Goal: Check status: Check status

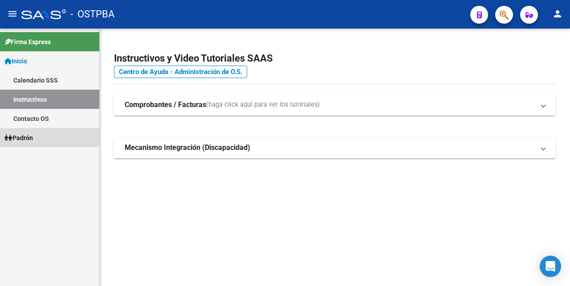
click at [25, 135] on span "Padrón" at bounding box center [18, 138] width 29 height 10
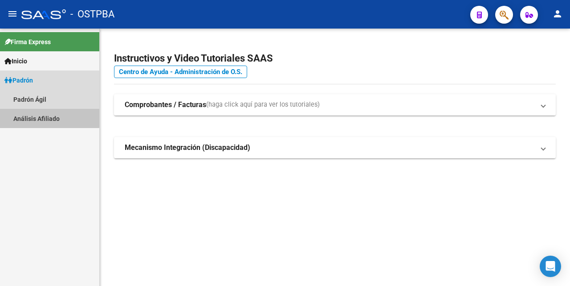
click at [29, 111] on link "Análisis Afiliado" at bounding box center [49, 118] width 99 height 19
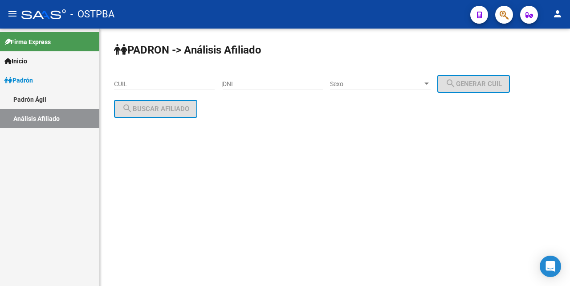
click at [126, 85] on input "CUIL" at bounding box center [164, 84] width 101 height 8
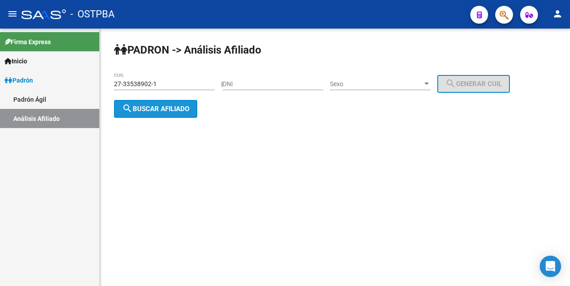
click at [152, 109] on span "search Buscar afiliado" at bounding box center [155, 109] width 67 height 8
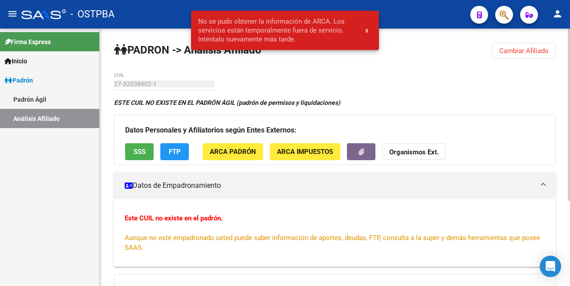
click at [439, 87] on div "PADRON -> Análisis Afiliado Cambiar Afiliado 27-33538902-1 CUIL ESTE CUIL NO EX…" at bounding box center [335, 221] width 471 height 384
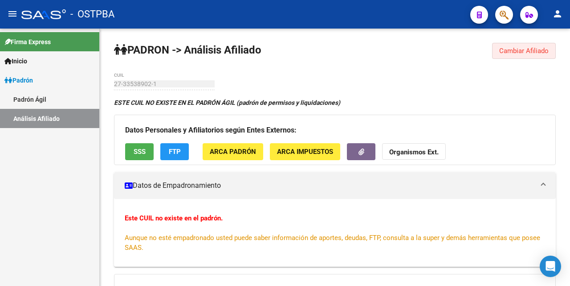
click at [536, 51] on span "Cambiar Afiliado" at bounding box center [524, 51] width 49 height 8
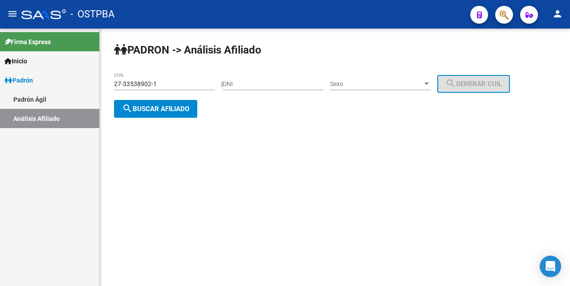
click at [176, 81] on input "27-33538902-1" at bounding box center [164, 84] width 101 height 8
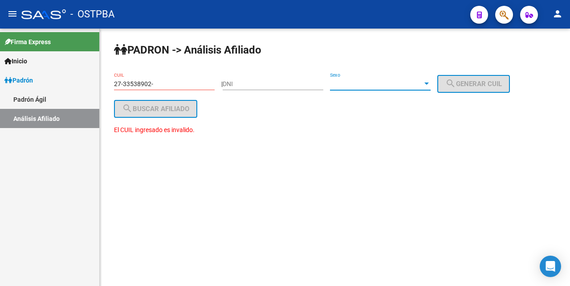
click at [431, 82] on div at bounding box center [427, 83] width 8 height 7
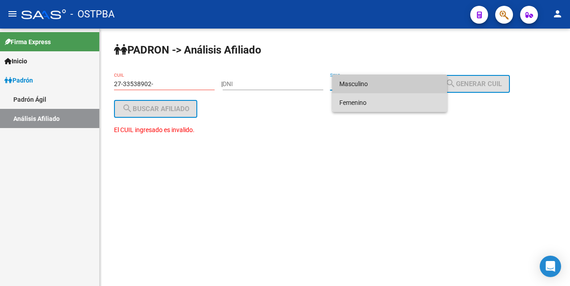
click at [410, 101] on span "Femenino" at bounding box center [390, 102] width 101 height 19
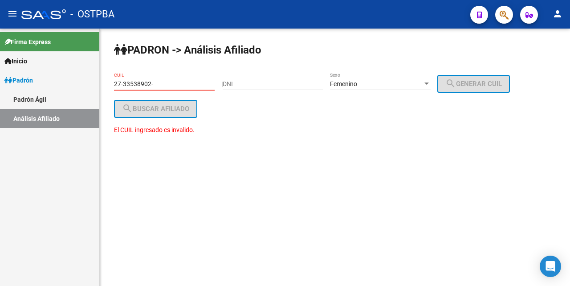
click at [164, 86] on input "27-33538902-" at bounding box center [164, 84] width 101 height 8
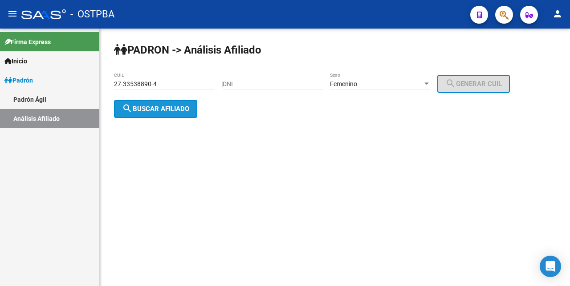
click at [153, 111] on span "search Buscar afiliado" at bounding box center [155, 109] width 67 height 8
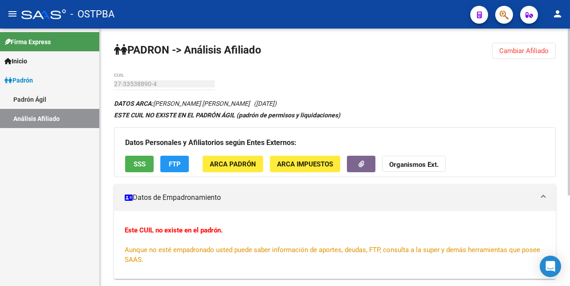
click at [518, 47] on span "Cambiar Afiliado" at bounding box center [524, 51] width 49 height 8
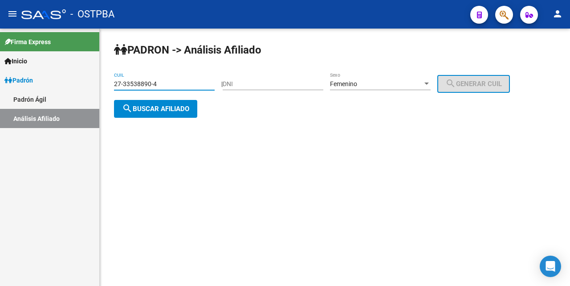
click at [166, 82] on input "27-33538890-4" at bounding box center [164, 84] width 101 height 8
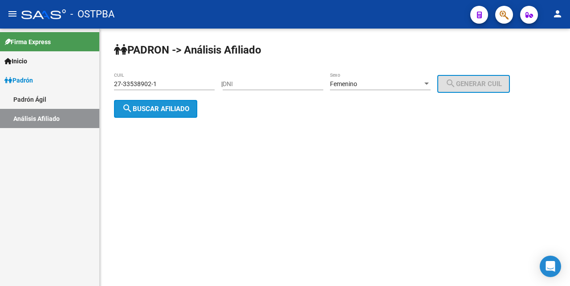
click at [162, 107] on span "search Buscar afiliado" at bounding box center [155, 109] width 67 height 8
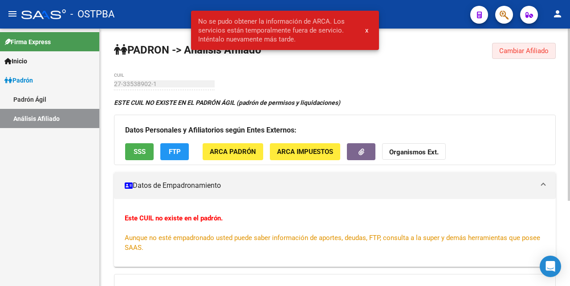
click at [504, 51] on span "Cambiar Afiliado" at bounding box center [524, 51] width 49 height 8
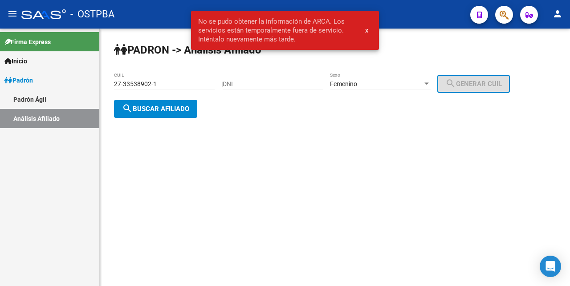
click at [162, 85] on input "27-33538902-1" at bounding box center [164, 84] width 101 height 8
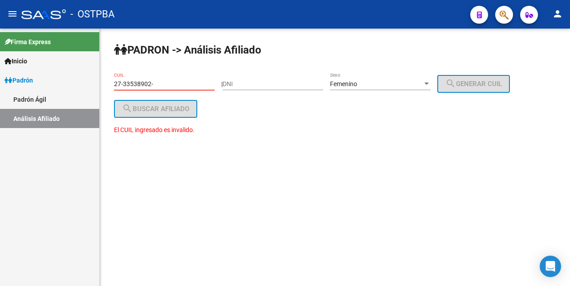
click at [190, 81] on input "27-33538902-" at bounding box center [164, 84] width 101 height 8
type input "2"
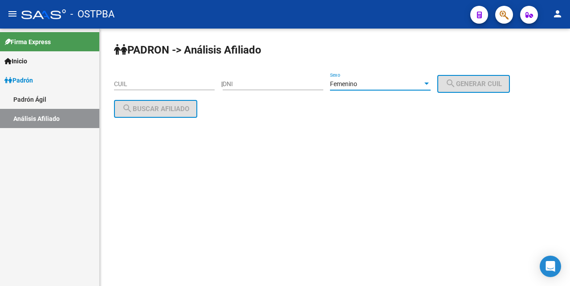
click at [429, 83] on div at bounding box center [427, 83] width 4 height 2
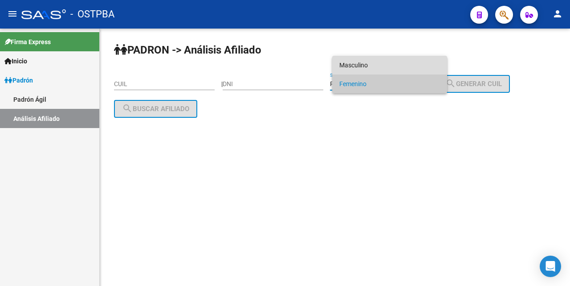
click at [375, 66] on span "Masculino" at bounding box center [390, 65] width 101 height 19
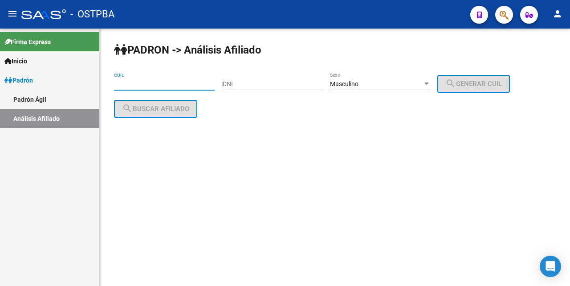
click at [123, 84] on input "CUIL" at bounding box center [164, 84] width 101 height 8
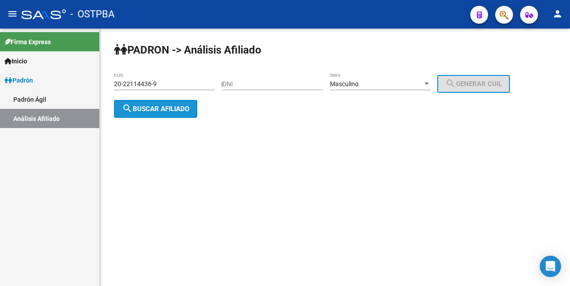
click at [144, 109] on span "search Buscar afiliado" at bounding box center [155, 109] width 67 height 8
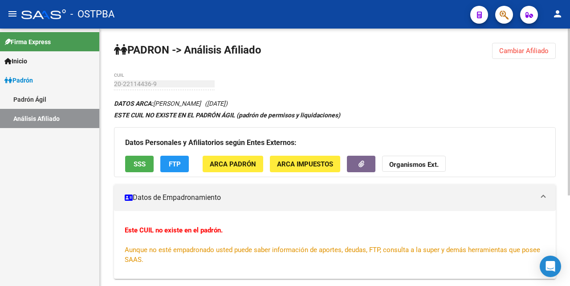
click at [241, 165] on span "ARCA Padrón" at bounding box center [233, 164] width 46 height 8
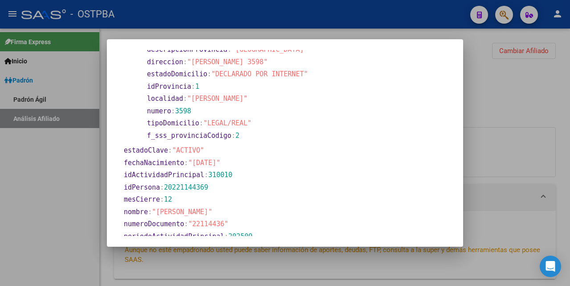
scroll to position [8, 0]
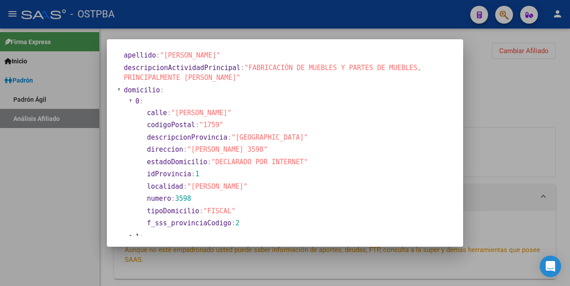
click at [316, 35] on div at bounding box center [285, 143] width 570 height 286
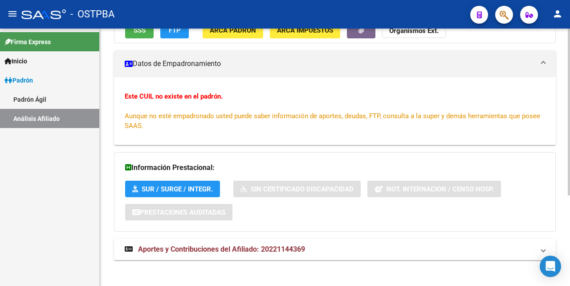
scroll to position [139, 0]
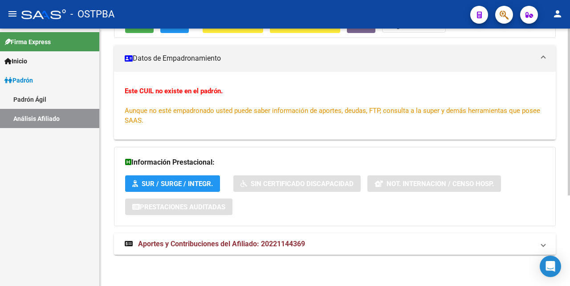
click at [246, 242] on span "Aportes y Contribuciones del Afiliado: 20221144369" at bounding box center [221, 243] width 167 height 8
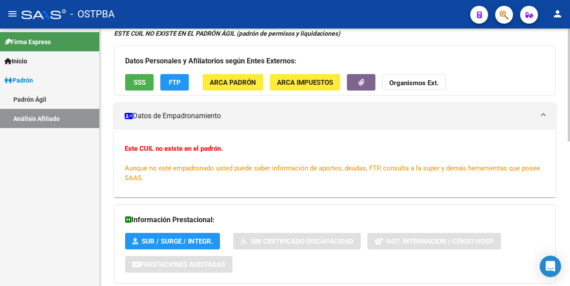
scroll to position [0, 0]
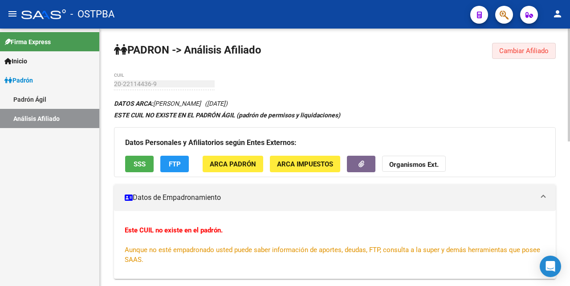
click at [514, 53] on span "Cambiar Afiliado" at bounding box center [524, 51] width 49 height 8
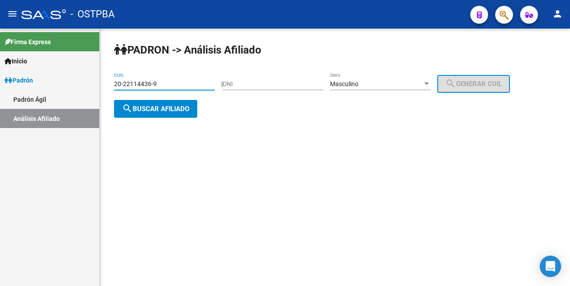
click at [172, 82] on input "20-22114436-9" at bounding box center [164, 84] width 101 height 8
type input "27-34776879-6"
click at [431, 82] on div at bounding box center [427, 83] width 8 height 7
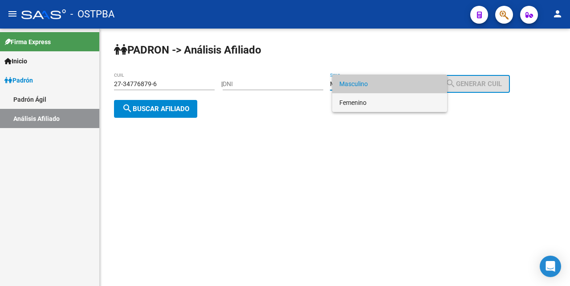
drag, startPoint x: 384, startPoint y: 103, endPoint x: 340, endPoint y: 102, distance: 43.7
click at [384, 102] on span "Femenino" at bounding box center [390, 102] width 101 height 19
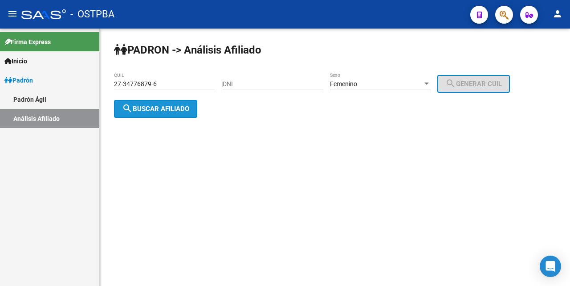
click at [147, 110] on span "search Buscar afiliado" at bounding box center [155, 109] width 67 height 8
